Goal: Information Seeking & Learning: Learn about a topic

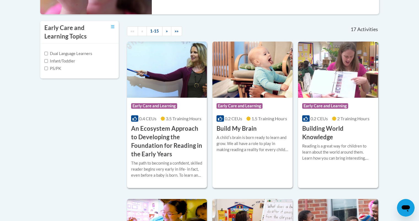
scroll to position [149, 0]
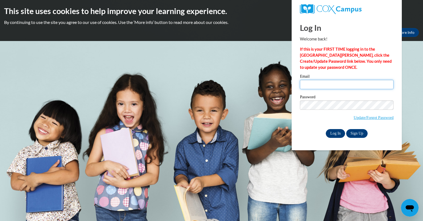
type input "akoslicetunes@gmail.com"
click at [334, 133] on input "Log In" at bounding box center [335, 133] width 19 height 9
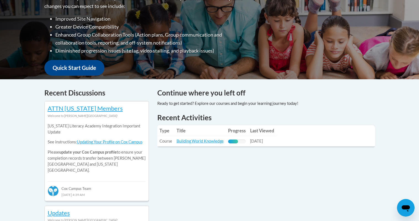
scroll to position [154, 0]
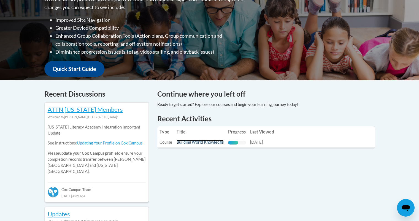
click at [216, 142] on link "Building World Knowledge" at bounding box center [199, 142] width 47 height 5
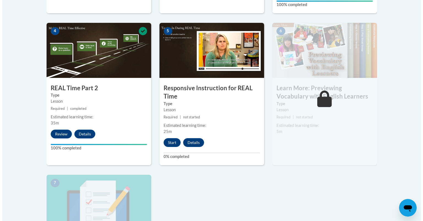
scroll to position [326, 0]
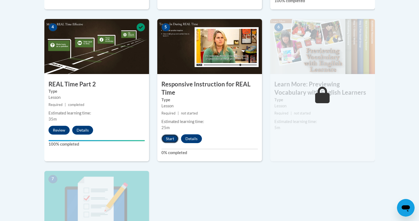
click at [169, 140] on button "Start" at bounding box center [169, 138] width 17 height 9
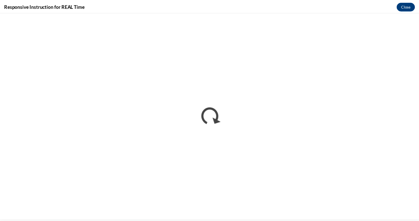
scroll to position [0, 0]
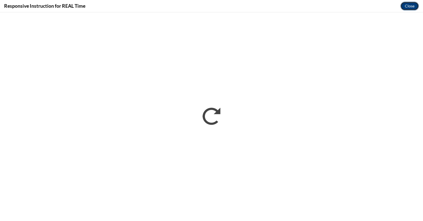
click at [408, 6] on button "Close" at bounding box center [409, 6] width 18 height 9
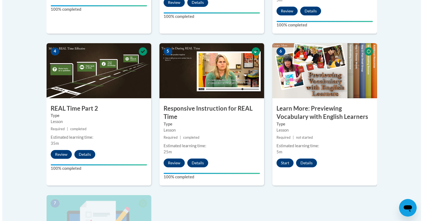
scroll to position [322, 0]
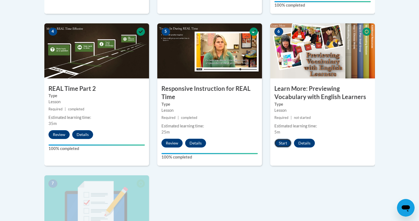
click at [280, 144] on button "Start" at bounding box center [282, 143] width 17 height 9
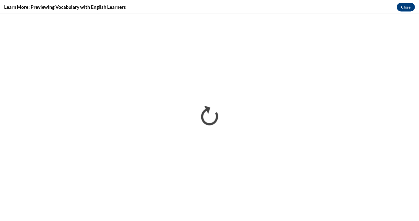
scroll to position [0, 0]
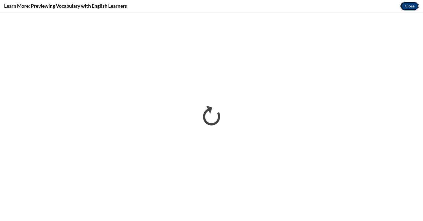
click at [410, 4] on button "Close" at bounding box center [409, 6] width 18 height 9
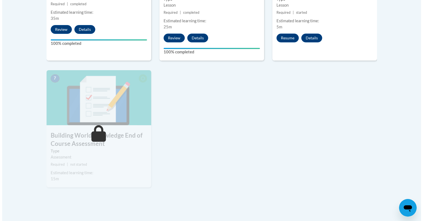
scroll to position [426, 0]
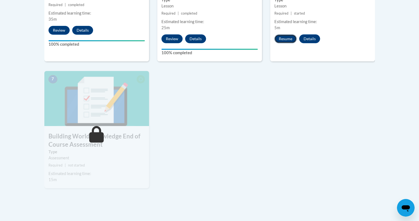
click at [285, 42] on button "Resume" at bounding box center [285, 38] width 22 height 9
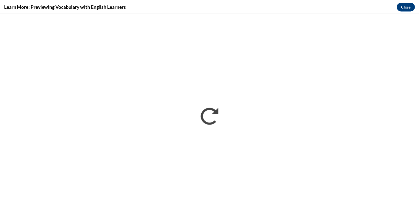
scroll to position [0, 0]
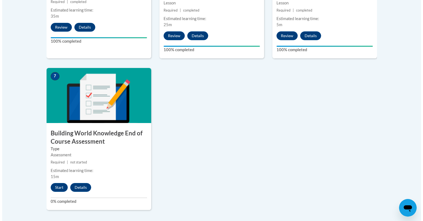
scroll to position [431, 0]
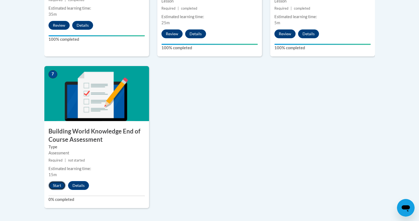
click at [57, 187] on button "Start" at bounding box center [56, 185] width 17 height 9
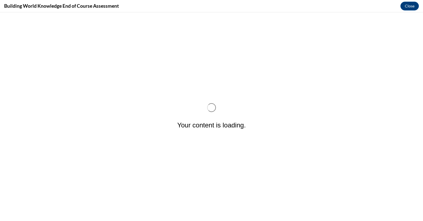
scroll to position [0, 0]
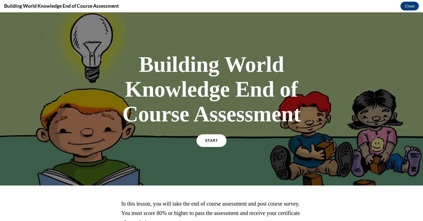
click at [213, 142] on span "START" at bounding box center [211, 141] width 13 height 4
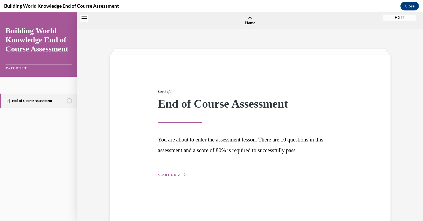
scroll to position [17, 0]
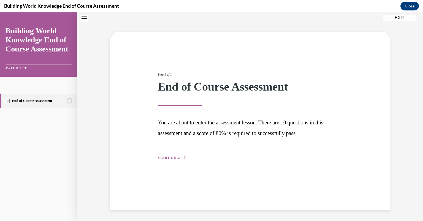
click at [173, 156] on span "START QUIZ" at bounding box center [169, 158] width 23 height 4
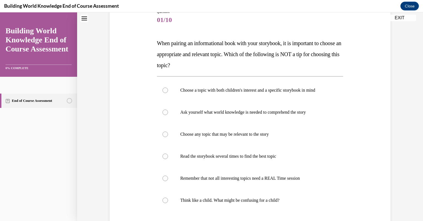
scroll to position [70, 0]
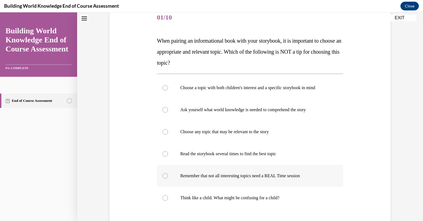
click at [163, 174] on div at bounding box center [165, 176] width 6 height 6
click at [163, 174] on input "Remember that not all interesting topics need a REAL Time session" at bounding box center [165, 176] width 6 height 6
radio input "true"
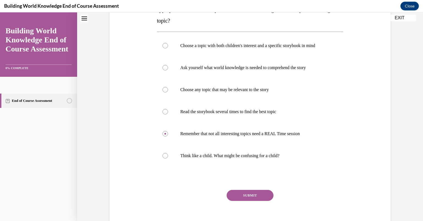
scroll to position [137, 0]
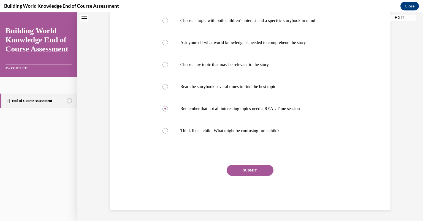
click at [252, 169] on button "SUBMIT" at bounding box center [250, 170] width 47 height 11
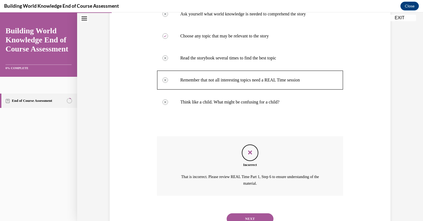
scroll to position [186, 0]
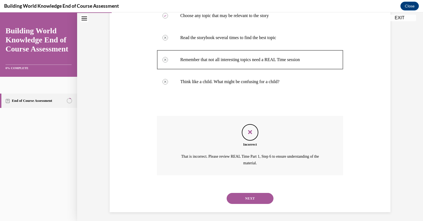
click at [255, 193] on button "NEXT" at bounding box center [250, 198] width 47 height 11
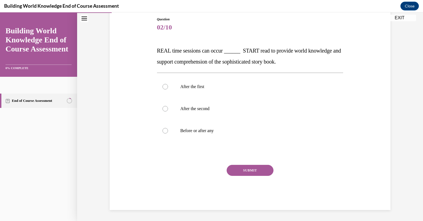
scroll to position [60, 0]
click at [244, 130] on p "Before or after any" at bounding box center [254, 131] width 149 height 6
click at [168, 130] on input "Before or after any" at bounding box center [165, 131] width 6 height 6
radio input "true"
click at [237, 171] on button "SUBMIT" at bounding box center [250, 170] width 47 height 11
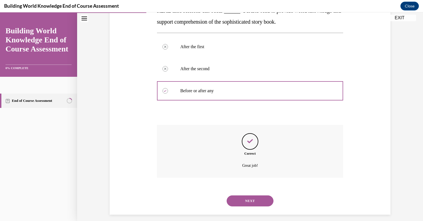
scroll to position [104, 0]
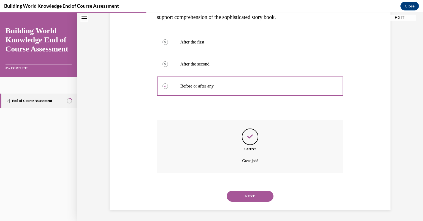
click at [249, 193] on button "NEXT" at bounding box center [250, 196] width 47 height 11
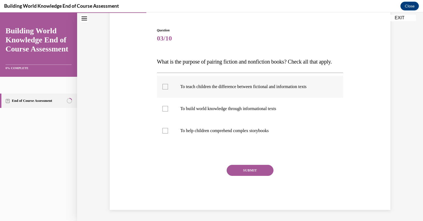
click at [165, 89] on div at bounding box center [165, 87] width 6 height 6
click at [165, 89] on input "To teach children the difference between fictional and information texts" at bounding box center [165, 87] width 6 height 6
checkbox input "true"
click at [163, 112] on label "To build world knowledge through informational texts" at bounding box center [250, 109] width 186 height 22
click at [163, 111] on input "To build world knowledge through informational texts" at bounding box center [165, 109] width 6 height 6
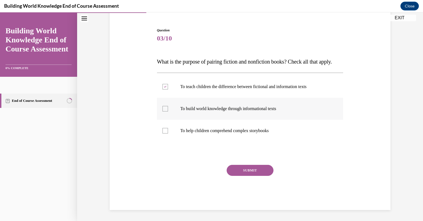
checkbox input "true"
click at [163, 129] on div at bounding box center [165, 131] width 6 height 6
click at [163, 129] on input "To help children comprehend complex storybooks" at bounding box center [165, 131] width 6 height 6
checkbox input "true"
click at [231, 171] on button "SUBMIT" at bounding box center [250, 170] width 47 height 11
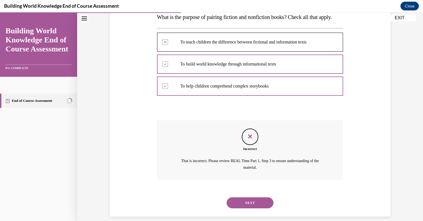
scroll to position [105, 0]
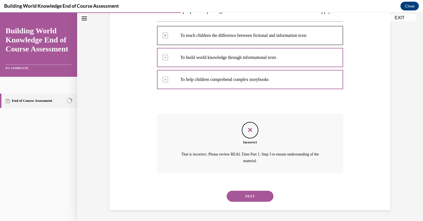
click at [258, 197] on button "NEXT" at bounding box center [250, 196] width 47 height 11
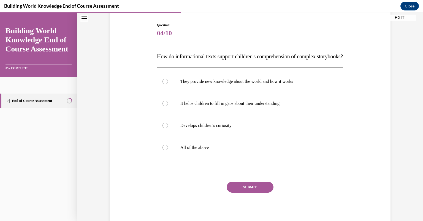
scroll to position [55, 0]
click at [210, 149] on p "All of the above" at bounding box center [254, 147] width 149 height 6
click at [168, 149] on input "All of the above" at bounding box center [165, 147] width 6 height 6
radio input "true"
click at [244, 192] on button "SUBMIT" at bounding box center [250, 186] width 47 height 11
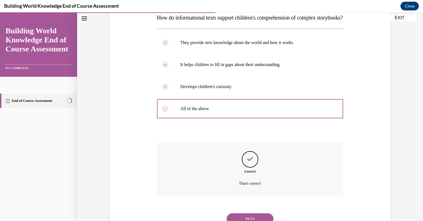
scroll to position [126, 0]
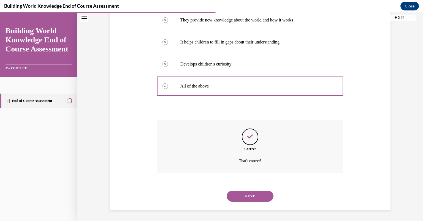
click at [256, 194] on button "NEXT" at bounding box center [250, 196] width 47 height 11
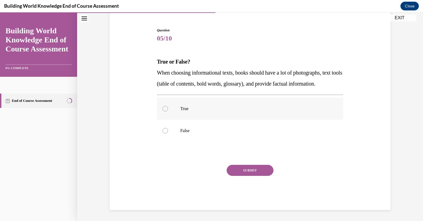
click at [178, 115] on label "True" at bounding box center [250, 109] width 186 height 22
click at [168, 111] on input "True" at bounding box center [165, 109] width 6 height 6
radio input "true"
click at [231, 169] on button "SUBMIT" at bounding box center [250, 170] width 47 height 11
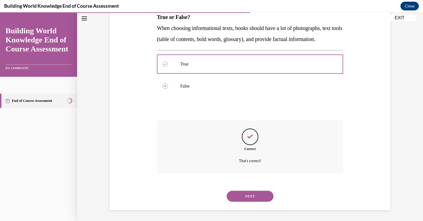
scroll to position [104, 0]
click at [249, 194] on button "NEXT" at bounding box center [250, 196] width 47 height 11
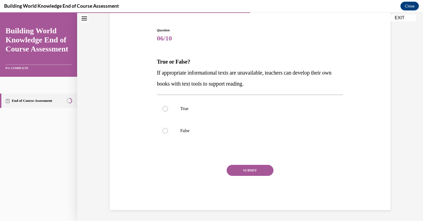
scroll to position [49, 0]
click at [200, 109] on p "True" at bounding box center [254, 109] width 149 height 6
click at [168, 109] on input "True" at bounding box center [165, 109] width 6 height 6
radio input "true"
click at [231, 166] on button "SUBMIT" at bounding box center [250, 170] width 47 height 11
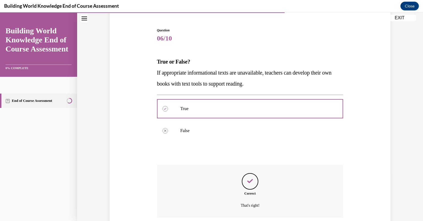
scroll to position [93, 0]
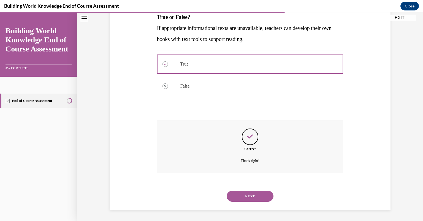
click at [242, 194] on button "NEXT" at bounding box center [250, 196] width 47 height 11
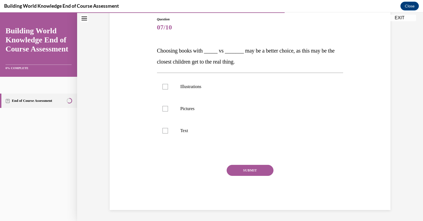
scroll to position [60, 0]
click at [183, 102] on label "Pictures" at bounding box center [250, 109] width 186 height 22
click at [168, 106] on input "Pictures" at bounding box center [165, 109] width 6 height 6
checkbox input "true"
click at [187, 90] on label "Illustrations" at bounding box center [250, 87] width 186 height 22
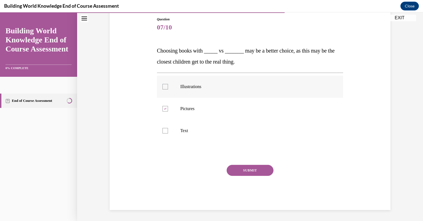
click at [168, 89] on input "Illustrations" at bounding box center [165, 87] width 6 height 6
checkbox input "true"
click at [237, 172] on button "SUBMIT" at bounding box center [250, 170] width 47 height 11
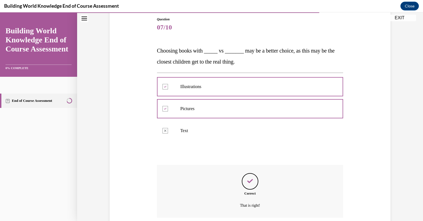
scroll to position [104, 0]
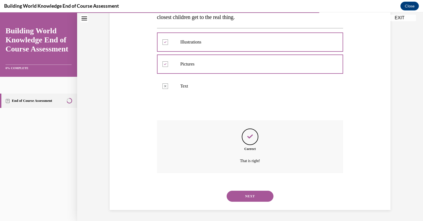
click at [237, 199] on button "NEXT" at bounding box center [250, 196] width 47 height 11
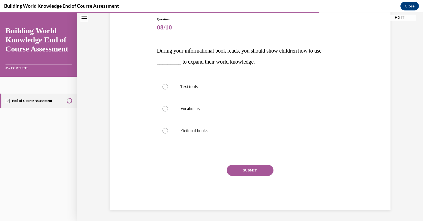
scroll to position [60, 0]
click at [201, 108] on p "Vocabulary" at bounding box center [254, 109] width 149 height 6
click at [168, 108] on input "Vocabulary" at bounding box center [165, 109] width 6 height 6
radio input "true"
click at [236, 170] on button "SUBMIT" at bounding box center [250, 170] width 47 height 11
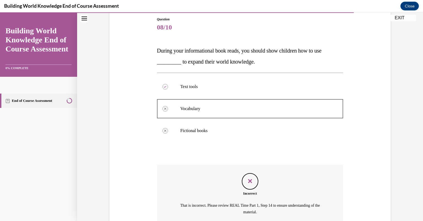
scroll to position [111, 0]
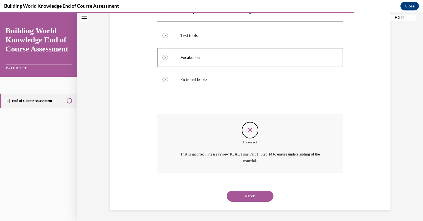
click at [233, 195] on button "NEXT" at bounding box center [250, 196] width 47 height 11
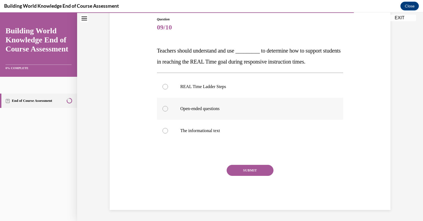
drag, startPoint x: 209, startPoint y: 107, endPoint x: 192, endPoint y: 111, distance: 18.1
click at [192, 111] on p "Open-ended questions" at bounding box center [254, 109] width 149 height 6
click at [168, 111] on input "Open-ended questions" at bounding box center [165, 109] width 6 height 6
radio input "true"
click at [190, 80] on label "REAL Time Ladder Steps" at bounding box center [250, 87] width 186 height 22
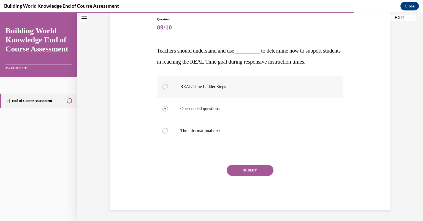
click at [168, 84] on input "REAL Time Ladder Steps" at bounding box center [165, 87] width 6 height 6
radio input "true"
click at [239, 171] on button "SUBMIT" at bounding box center [250, 170] width 47 height 11
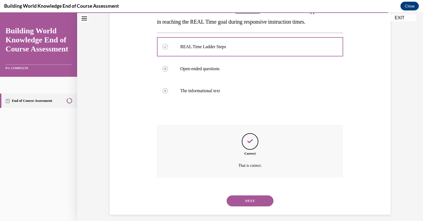
scroll to position [104, 0]
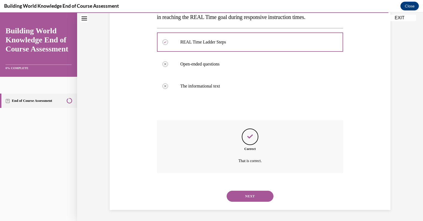
drag, startPoint x: 422, startPoint y: 127, endPoint x: 258, endPoint y: 197, distance: 178.1
click at [258, 197] on button "NEXT" at bounding box center [250, 196] width 47 height 11
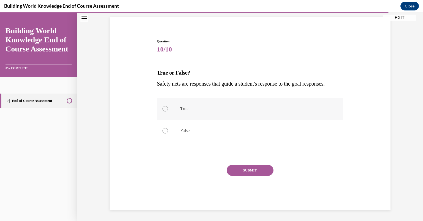
click at [183, 111] on label "True" at bounding box center [250, 109] width 186 height 22
click at [168, 111] on input "True" at bounding box center [165, 109] width 6 height 6
radio input "true"
click at [232, 167] on button "SUBMIT" at bounding box center [250, 170] width 47 height 11
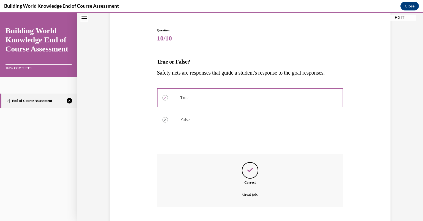
scroll to position [93, 0]
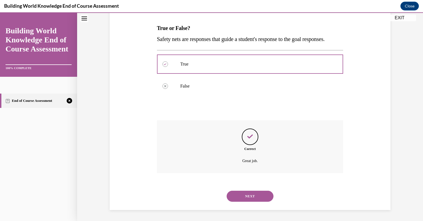
click at [250, 194] on button "NEXT" at bounding box center [250, 196] width 47 height 11
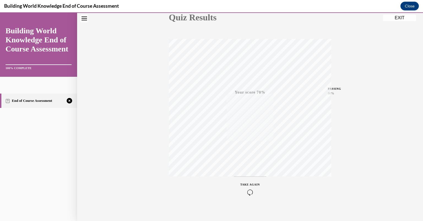
scroll to position [73, 0]
click at [245, 186] on icon "button" at bounding box center [250, 187] width 20 height 6
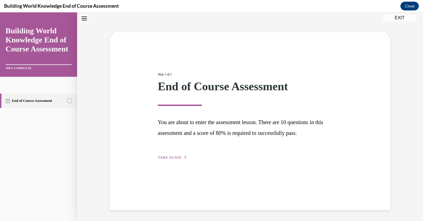
scroll to position [17, 0]
click at [172, 156] on span "TAKE AGAIN" at bounding box center [169, 158] width 23 height 4
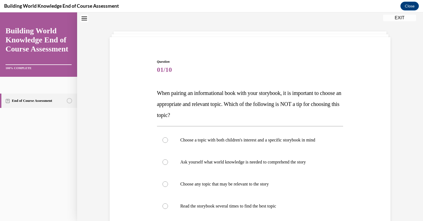
drag, startPoint x: 422, startPoint y: 123, endPoint x: 416, endPoint y: 143, distance: 20.6
click at [416, 143] on div "Question 01/10 When pairing an informational book with your storybook, it is im…" at bounding box center [250, 176] width 346 height 328
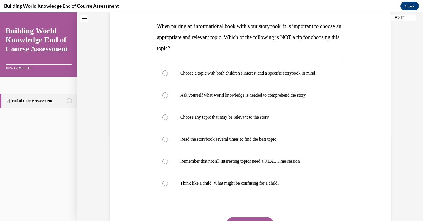
scroll to position [85, 0]
drag, startPoint x: 186, startPoint y: 184, endPoint x: 328, endPoint y: 162, distance: 143.4
click at [328, 162] on label "Remember that not all interesting topics need a REAL Time session" at bounding box center [250, 161] width 186 height 22
click at [168, 162] on input "Remember that not all interesting topics need a REAL Time session" at bounding box center [165, 161] width 6 height 6
radio input "true"
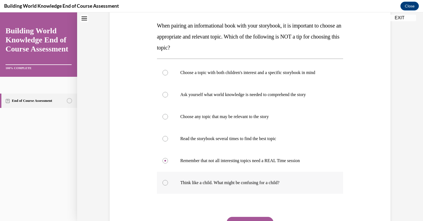
click at [306, 177] on label "Think like a child. What might be confusing for a child?" at bounding box center [250, 183] width 186 height 22
click at [168, 180] on input "Think like a child. What might be confusing for a child?" at bounding box center [165, 183] width 6 height 6
radio input "true"
drag, startPoint x: 422, startPoint y: 148, endPoint x: 419, endPoint y: 171, distance: 22.6
click at [418, 171] on div "Home Step 1 of 1 End of Course Assessment You are about to enter the assessment…" at bounding box center [250, 116] width 346 height 209
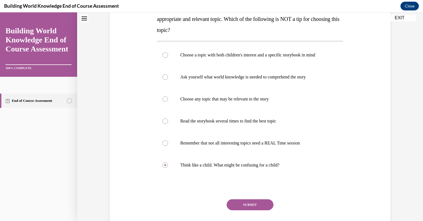
scroll to position [103, 0]
click at [253, 99] on p "Choose any topic that may be relevant to the story" at bounding box center [254, 99] width 149 height 6
click at [168, 99] on input "Choose any topic that may be relevant to the story" at bounding box center [165, 99] width 6 height 6
radio input "true"
click at [237, 205] on button "SUBMIT" at bounding box center [250, 204] width 47 height 11
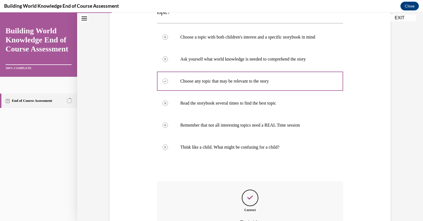
scroll to position [181, 0]
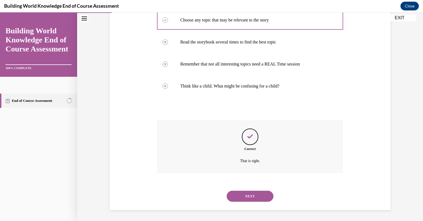
click at [239, 195] on button "NEXT" at bounding box center [250, 196] width 47 height 11
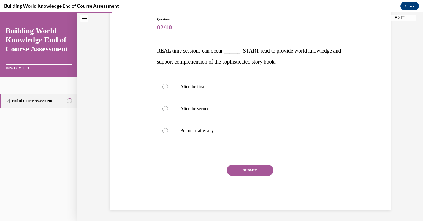
scroll to position [60, 0]
click at [226, 131] on p "Before or after any" at bounding box center [254, 131] width 149 height 6
click at [168, 131] on input "Before or after any" at bounding box center [165, 131] width 6 height 6
radio input "true"
click at [235, 168] on button "SUBMIT" at bounding box center [250, 170] width 47 height 11
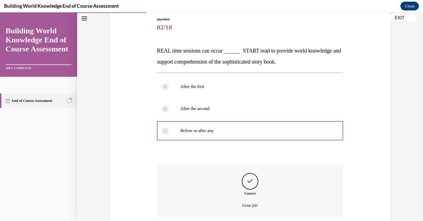
scroll to position [104, 0]
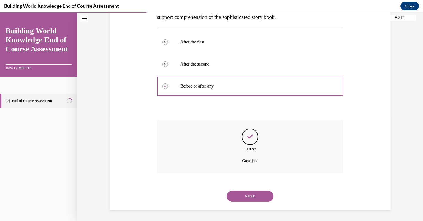
click at [243, 195] on button "NEXT" at bounding box center [250, 196] width 47 height 11
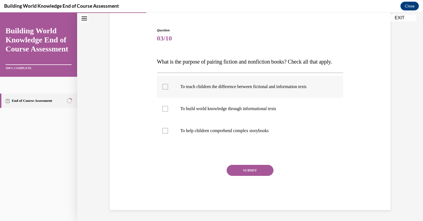
click at [227, 87] on p "To teach children the difference between fictional and information texts" at bounding box center [254, 87] width 149 height 6
click at [168, 87] on input "To teach children the difference between fictional and information texts" at bounding box center [165, 87] width 6 height 6
click at [222, 87] on p "To teach children the difference between fictional and information texts" at bounding box center [254, 87] width 149 height 6
click at [168, 87] on input "To teach children the difference between fictional and information texts" at bounding box center [165, 87] width 6 height 6
checkbox input "false"
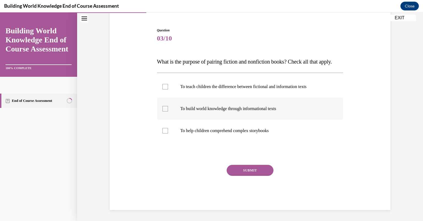
click at [214, 109] on p "To build world knowledge through informational texts" at bounding box center [254, 109] width 149 height 6
click at [168, 109] on input "To build world knowledge through informational texts" at bounding box center [165, 109] width 6 height 6
checkbox input "true"
click at [215, 130] on p "To help children comprehend complex storybooks" at bounding box center [254, 131] width 149 height 6
click at [168, 130] on input "To help children comprehend complex storybooks" at bounding box center [165, 131] width 6 height 6
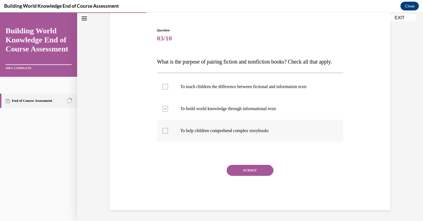
checkbox input "true"
click at [226, 159] on div "Question 03/10 What is the purpose of pairing fiction and nonfiction books? Che…" at bounding box center [250, 119] width 186 height 182
click at [230, 171] on button "SUBMIT" at bounding box center [250, 170] width 47 height 11
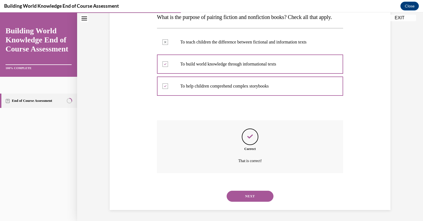
scroll to position [104, 0]
click at [256, 193] on button "NEXT" at bounding box center [250, 196] width 47 height 11
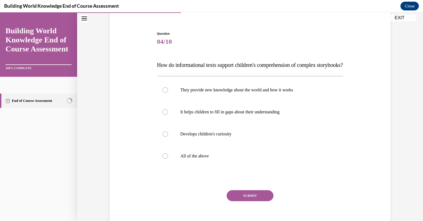
scroll to position [46, 0]
click at [247, 158] on p "All of the above" at bounding box center [254, 156] width 149 height 6
click at [168, 158] on input "All of the above" at bounding box center [165, 156] width 6 height 6
radio input "true"
click at [250, 201] on button "SUBMIT" at bounding box center [250, 195] width 47 height 11
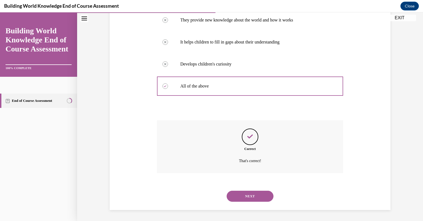
scroll to position [126, 0]
click at [247, 193] on button "NEXT" at bounding box center [250, 196] width 47 height 11
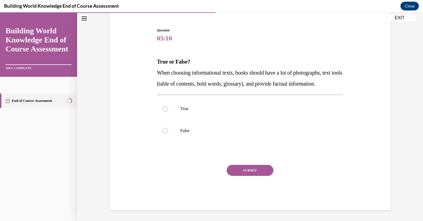
scroll to position [60, 0]
click at [247, 109] on p "True" at bounding box center [254, 109] width 149 height 6
click at [168, 109] on input "True" at bounding box center [165, 109] width 6 height 6
radio input "true"
click at [243, 167] on button "SUBMIT" at bounding box center [250, 170] width 47 height 11
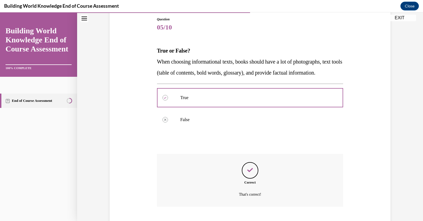
scroll to position [104, 0]
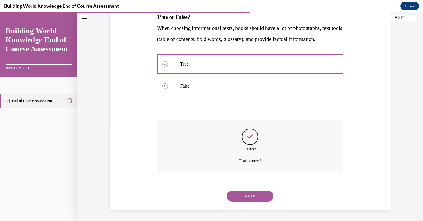
click at [245, 198] on button "NEXT" at bounding box center [250, 196] width 47 height 11
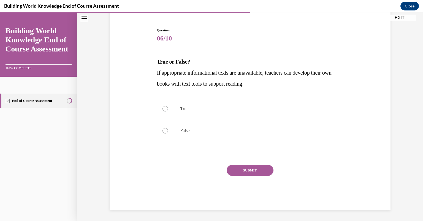
scroll to position [49, 0]
click at [171, 109] on label "True" at bounding box center [250, 109] width 186 height 22
click at [168, 109] on input "True" at bounding box center [165, 109] width 6 height 6
radio input "true"
click at [229, 167] on button "SUBMIT" at bounding box center [250, 170] width 47 height 11
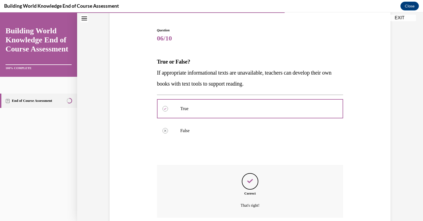
scroll to position [93, 0]
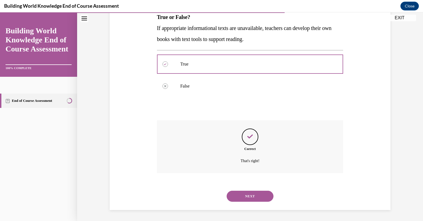
click at [251, 197] on button "NEXT" at bounding box center [250, 196] width 47 height 11
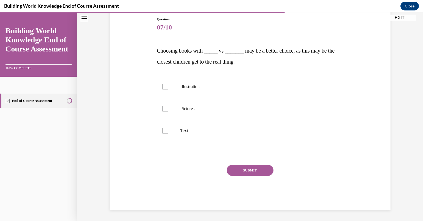
scroll to position [60, 0]
click at [194, 108] on p "Pictures" at bounding box center [254, 109] width 149 height 6
click at [168, 108] on input "Pictures" at bounding box center [165, 109] width 6 height 6
checkbox input "true"
click at [195, 88] on p "Illustrations" at bounding box center [254, 87] width 149 height 6
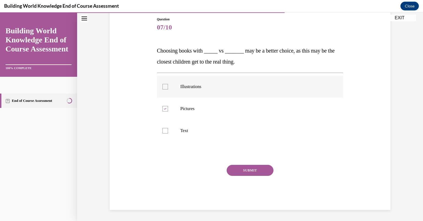
click at [168, 88] on input "Illustrations" at bounding box center [165, 87] width 6 height 6
checkbox input "true"
click at [239, 169] on button "SUBMIT" at bounding box center [250, 170] width 47 height 11
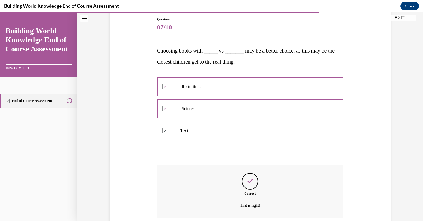
scroll to position [104, 0]
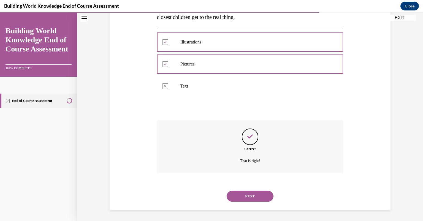
click at [245, 194] on button "NEXT" at bounding box center [250, 196] width 47 height 11
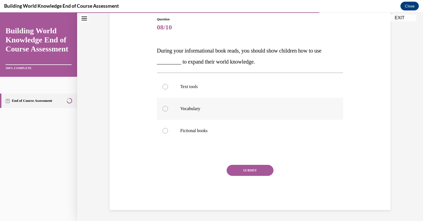
click at [195, 111] on p "Vocabulary" at bounding box center [254, 109] width 149 height 6
click at [168, 111] on input "Vocabulary" at bounding box center [165, 109] width 6 height 6
radio input "true"
click at [238, 172] on button "SUBMIT" at bounding box center [250, 170] width 47 height 11
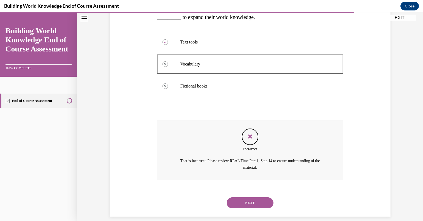
scroll to position [111, 0]
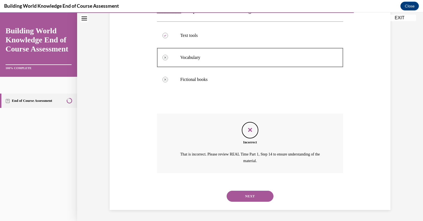
click at [250, 197] on button "NEXT" at bounding box center [250, 196] width 47 height 11
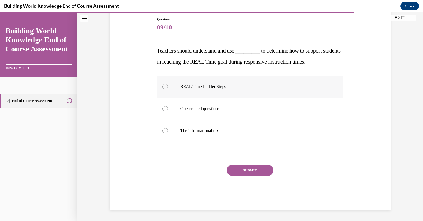
click at [211, 91] on label "REAL Time Ladder Steps" at bounding box center [250, 87] width 186 height 22
click at [168, 89] on input "REAL Time Ladder Steps" at bounding box center [165, 87] width 6 height 6
radio input "true"
click at [236, 168] on button "SUBMIT" at bounding box center [250, 170] width 47 height 11
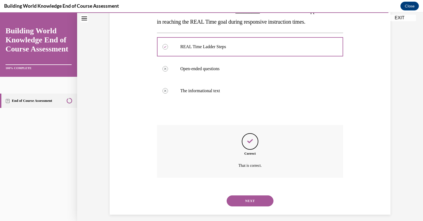
scroll to position [104, 0]
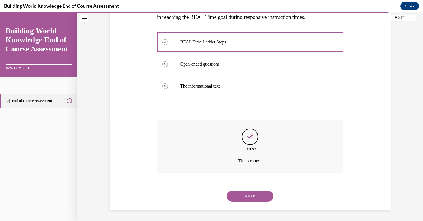
click at [248, 199] on button "NEXT" at bounding box center [250, 196] width 47 height 11
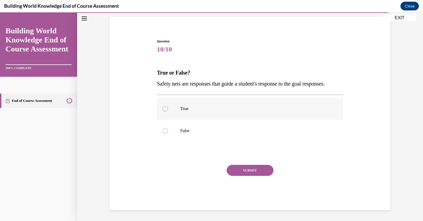
click at [175, 113] on label "True" at bounding box center [250, 109] width 186 height 22
click at [168, 111] on input "True" at bounding box center [165, 109] width 6 height 6
radio input "true"
click at [230, 169] on button "SUBMIT" at bounding box center [250, 170] width 47 height 11
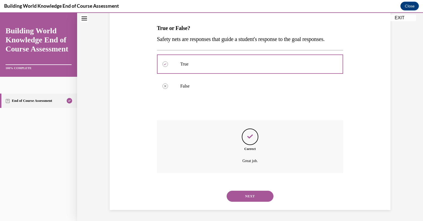
scroll to position [93, 0]
click at [261, 197] on button "NEXT" at bounding box center [250, 196] width 47 height 11
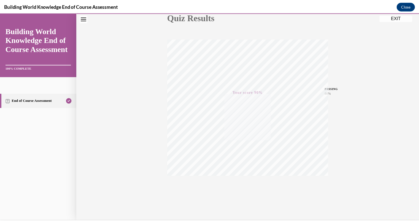
scroll to position [73, 0]
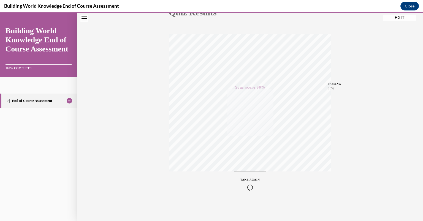
click at [401, 16] on button "EXIT" at bounding box center [399, 18] width 33 height 7
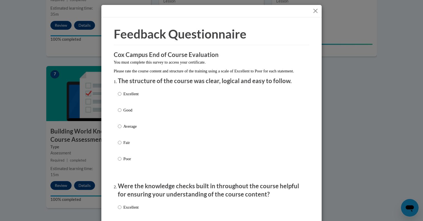
click at [313, 9] on button "Close" at bounding box center [315, 10] width 7 height 7
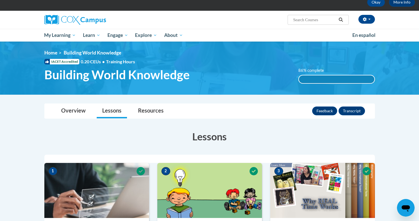
scroll to position [18, 0]
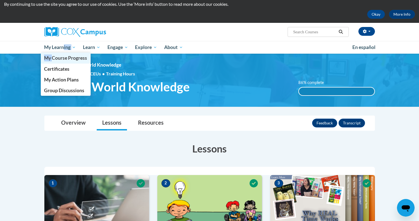
drag, startPoint x: 64, startPoint y: 45, endPoint x: 53, endPoint y: 58, distance: 16.8
click at [53, 54] on li "My Learning My Learning My Course Progress Certificates My Action Plans Group D…" at bounding box center [60, 47] width 39 height 13
click at [53, 58] on span "My Course Progress" at bounding box center [65, 58] width 43 height 6
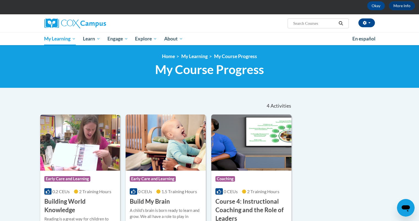
scroll to position [25, 0]
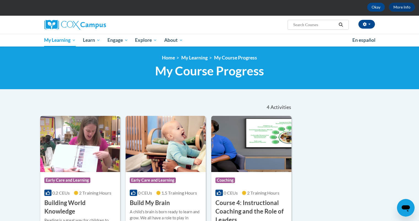
drag, startPoint x: 422, startPoint y: 80, endPoint x: 354, endPoint y: 200, distance: 138.3
drag, startPoint x: 354, startPoint y: 200, endPoint x: 351, endPoint y: 148, distance: 51.9
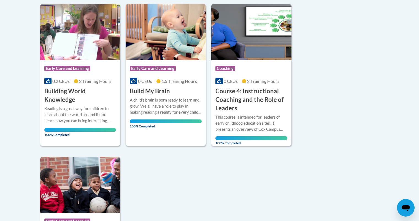
scroll to position [0, 0]
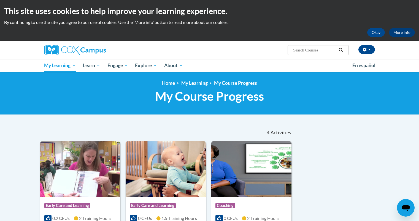
click at [403, 29] on link "More Info" at bounding box center [402, 32] width 26 height 9
